Goal: Information Seeking & Learning: Find specific fact

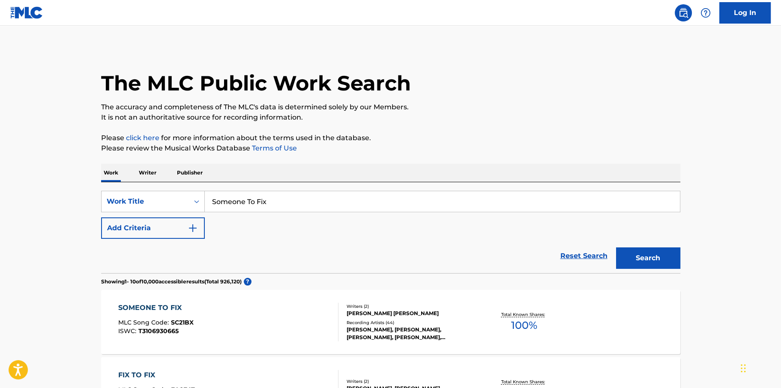
scroll to position [143, 0]
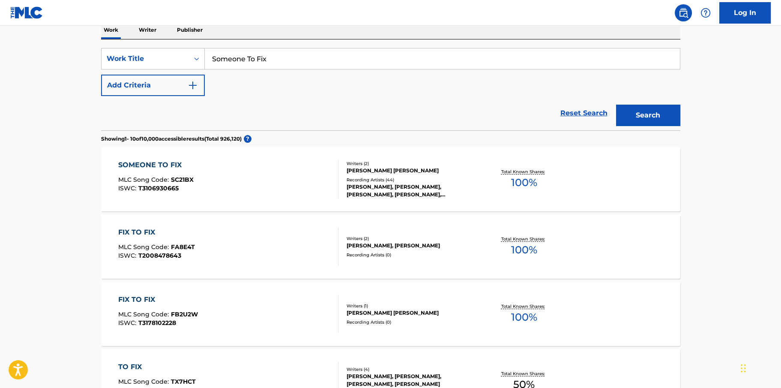
click at [169, 164] on div "SOMEONE TO FIX" at bounding box center [155, 165] width 75 height 10
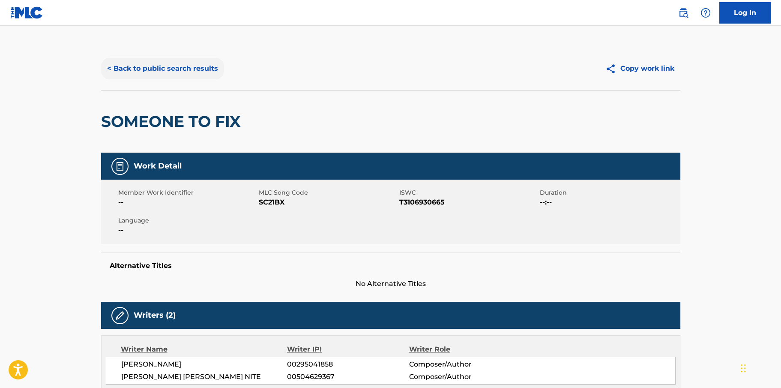
click at [213, 70] on button "< Back to public search results" at bounding box center [162, 68] width 123 height 21
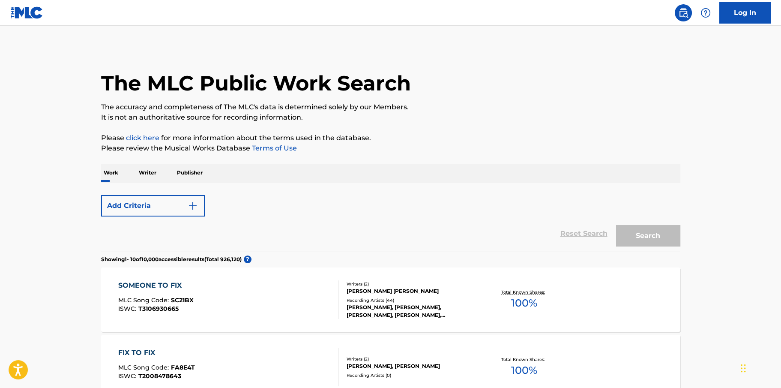
scroll to position [143, 0]
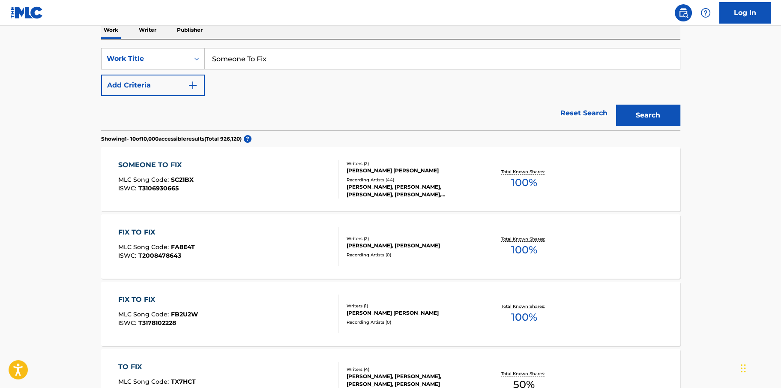
drag, startPoint x: 306, startPoint y: 64, endPoint x: 214, endPoint y: 54, distance: 92.7
click at [214, 54] on input "Someone To Fix" at bounding box center [442, 58] width 475 height 21
type input "S"
type input "all the way to me"
click at [616, 105] on button "Search" at bounding box center [648, 115] width 64 height 21
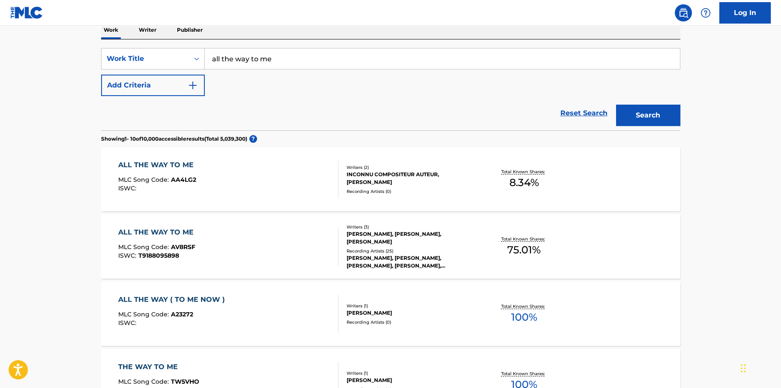
click at [174, 230] on div "ALL THE WAY TO ME" at bounding box center [158, 232] width 80 height 10
